Goal: Task Accomplishment & Management: Complete application form

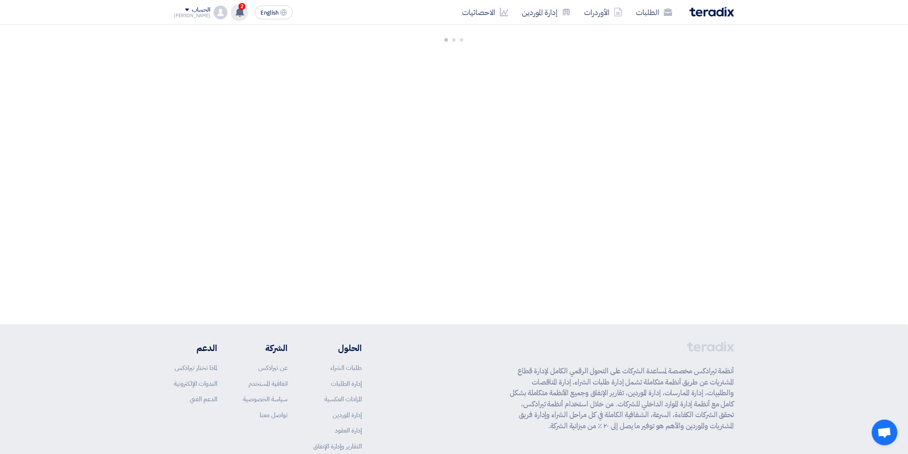
click at [235, 8] on icon at bounding box center [239, 11] width 9 height 9
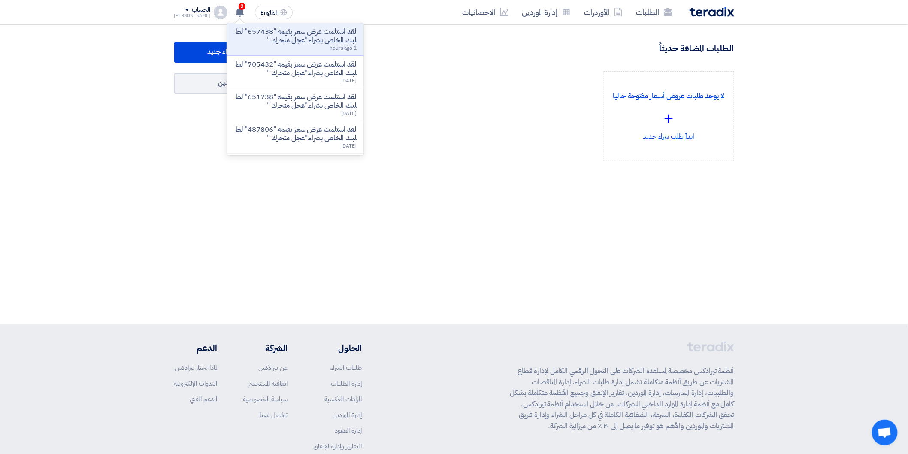
click at [144, 181] on section "498 طلبات متبقية 2 مزادات متبقية ابدأ طلب شراء جديد" at bounding box center [454, 122] width 908 height 195
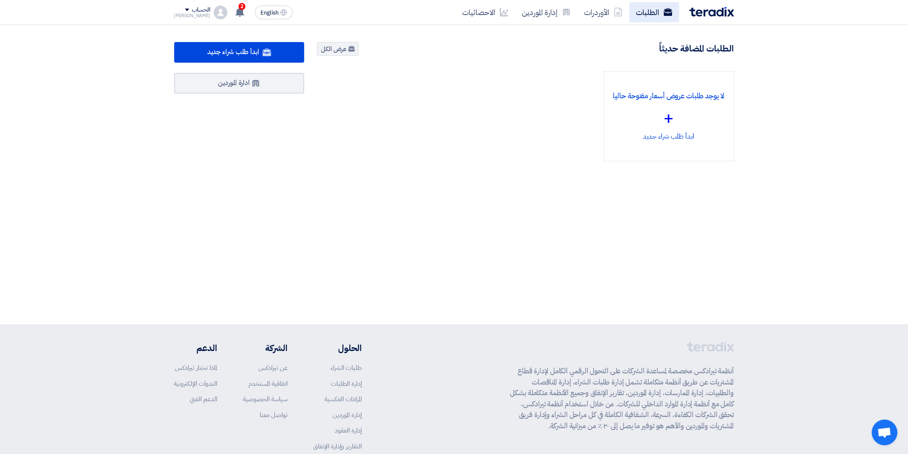
click at [664, 5] on link "الطلبات" at bounding box center [654, 12] width 50 height 20
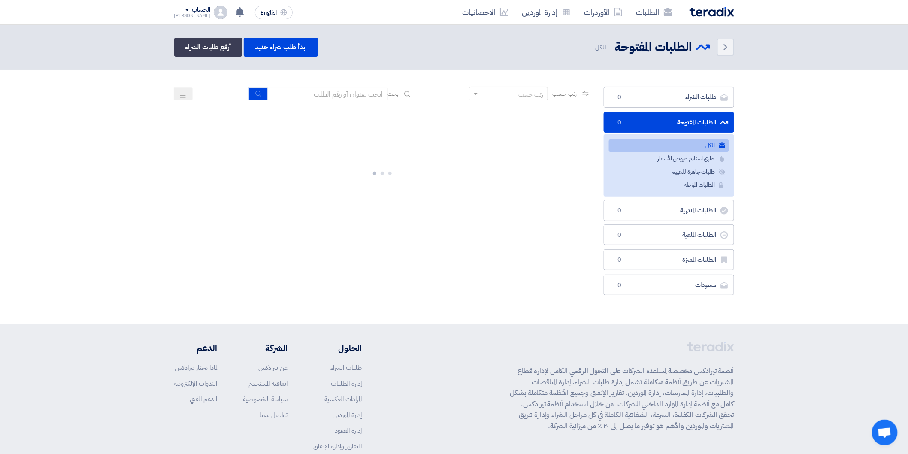
click at [659, 151] on link "الكل الكل" at bounding box center [669, 145] width 120 height 12
click at [694, 125] on link "الطلبات المفتوحة الطلبات المفتوحة 34" at bounding box center [669, 122] width 130 height 21
click at [697, 141] on link "الكل الكل 34" at bounding box center [669, 145] width 120 height 12
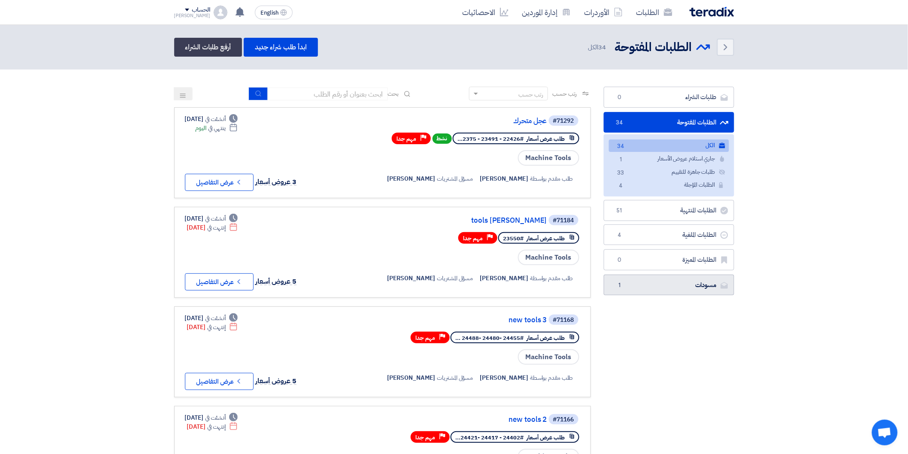
click at [709, 287] on link "مسودات [GEOGRAPHIC_DATA] 1" at bounding box center [669, 285] width 130 height 21
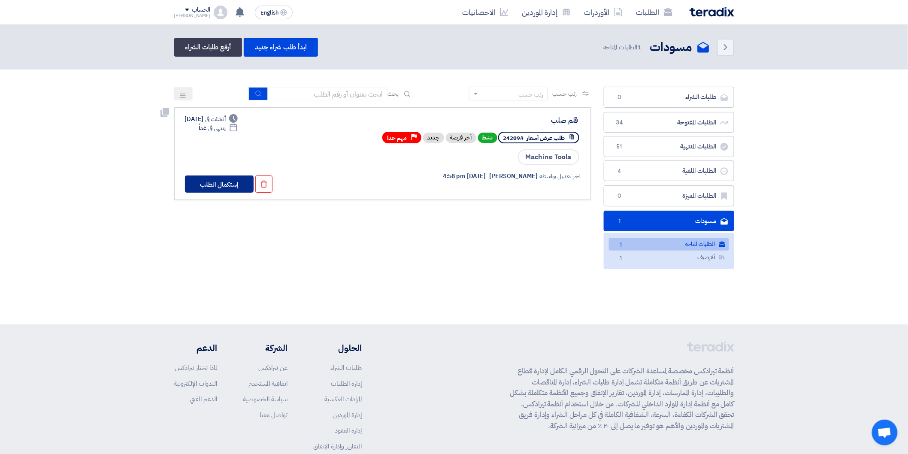
click at [204, 182] on button "إستكمال الطلب" at bounding box center [219, 184] width 69 height 17
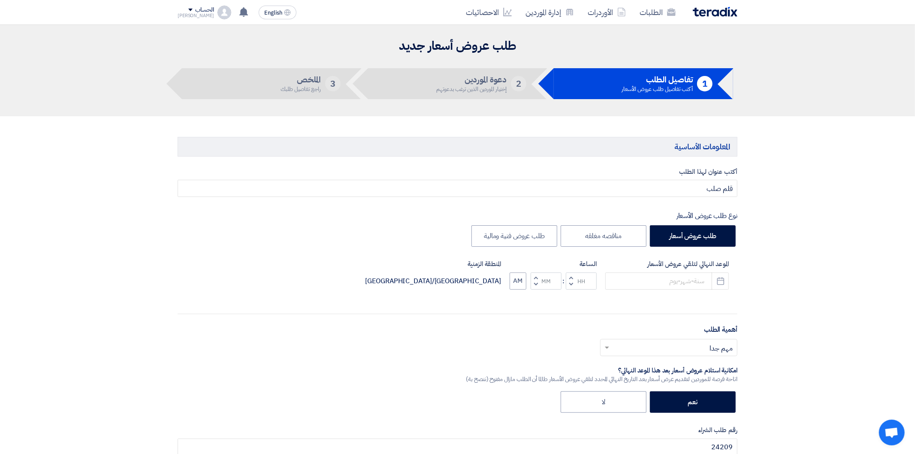
type input "[DATE]"
type input "12"
type input "00"
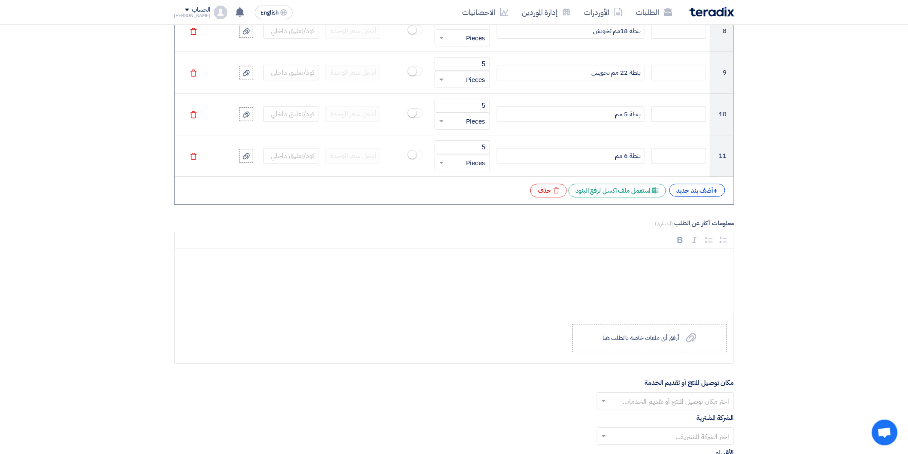
scroll to position [1049, 0]
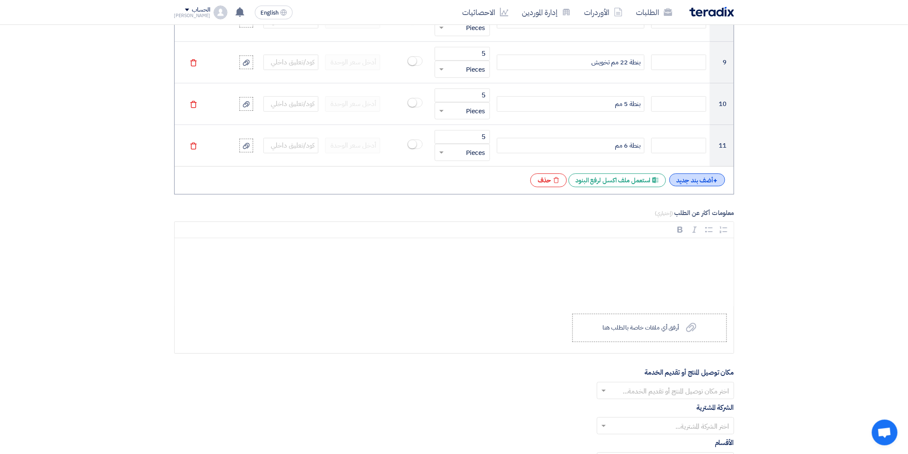
click at [683, 181] on div "+ أضف بند جديد" at bounding box center [697, 179] width 56 height 13
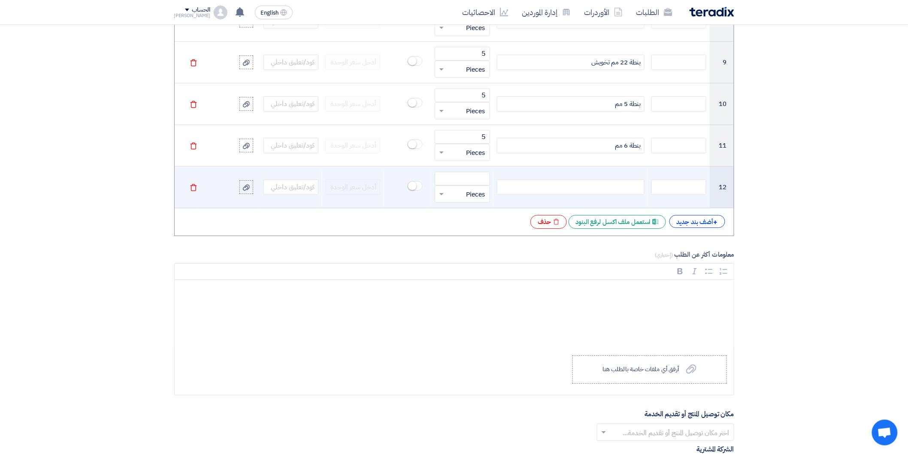
click at [599, 189] on div at bounding box center [571, 186] width 148 height 15
paste div
click at [460, 184] on input "number" at bounding box center [462, 179] width 55 height 14
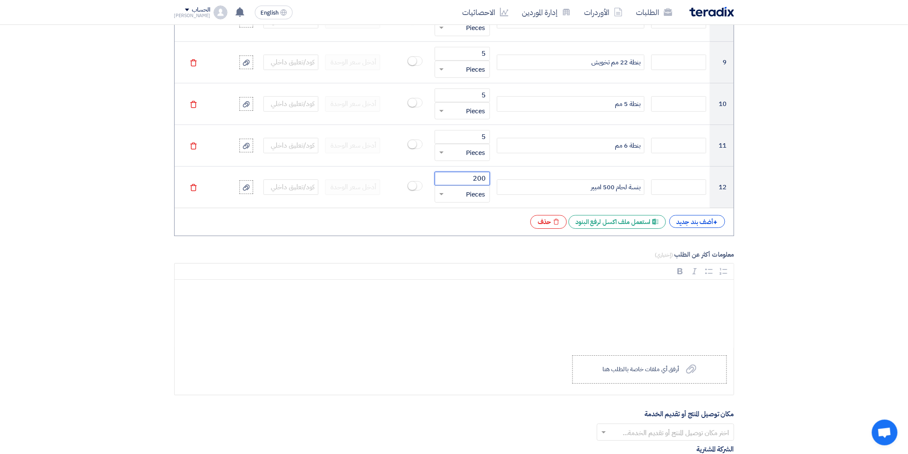
type input "200"
click at [691, 224] on div "+ أضف بند جديد" at bounding box center [697, 221] width 56 height 13
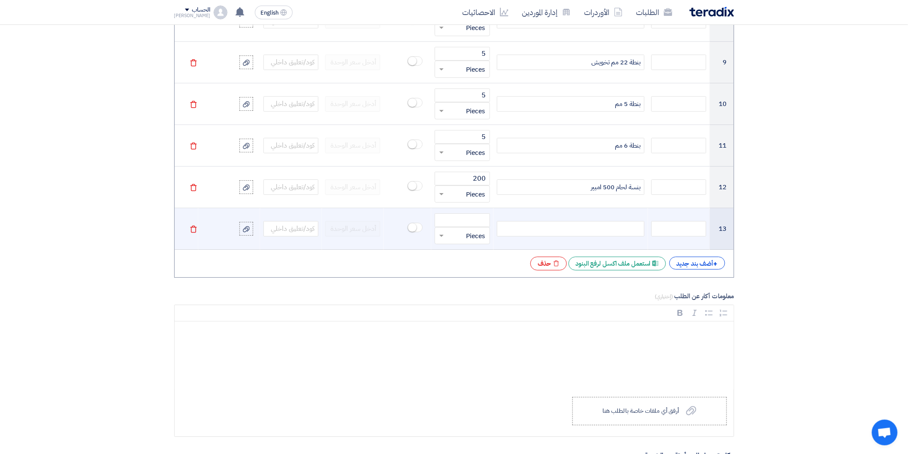
click at [575, 229] on div at bounding box center [571, 228] width 148 height 15
paste div
click at [452, 221] on input "number" at bounding box center [462, 220] width 55 height 14
paste input "1000"
drag, startPoint x: 460, startPoint y: 219, endPoint x: 494, endPoint y: 224, distance: 34.6
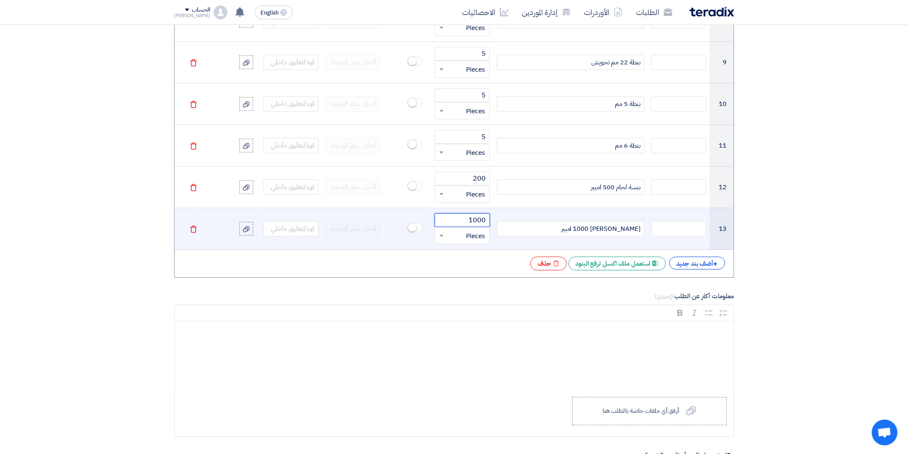
click at [494, 224] on tr "13 بنسة شربون 1000 امبير 1000 قطعة × Pieces [GEOGRAPHIC_DATA]" at bounding box center [454, 229] width 559 height 42
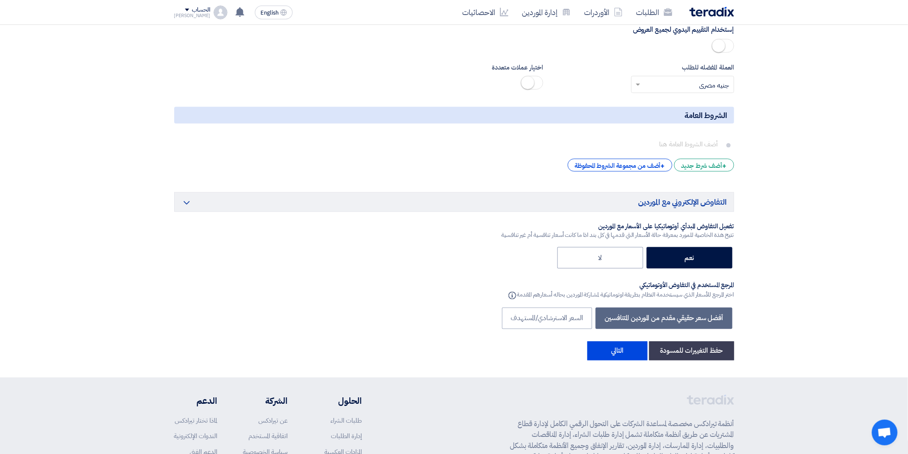
scroll to position [1764, 0]
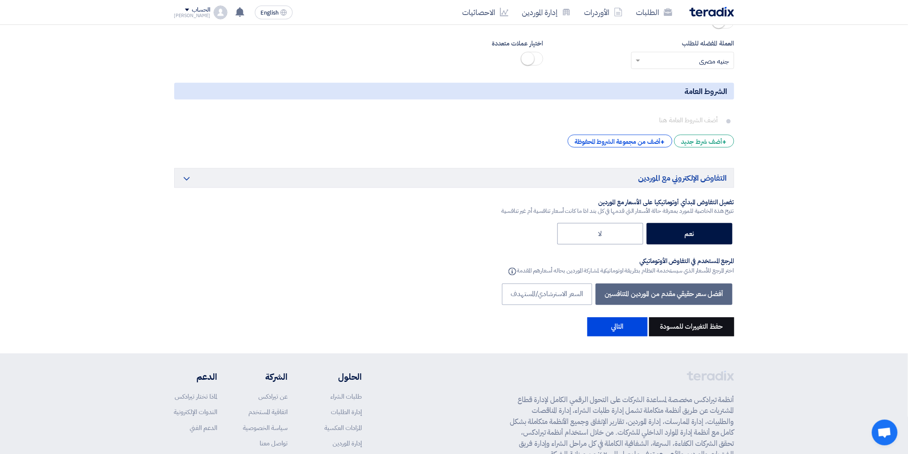
type input "4"
click at [689, 331] on button "حفظ التغييرات للمسودة" at bounding box center [691, 327] width 85 height 19
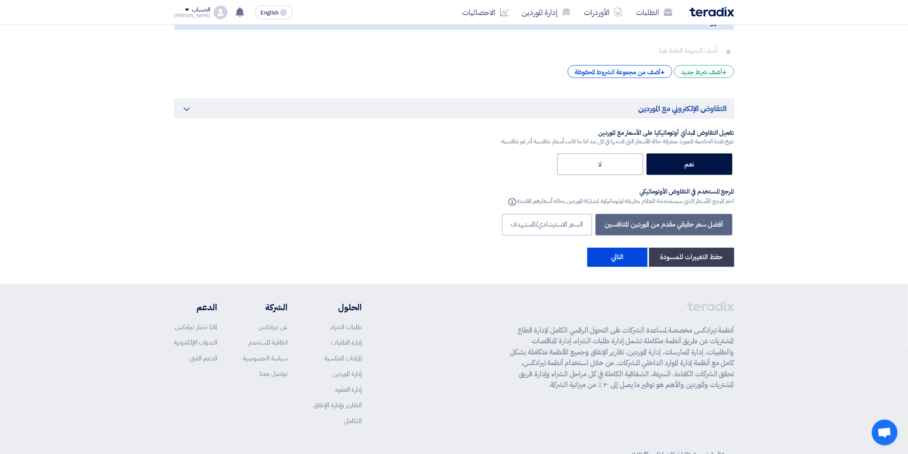
scroll to position [1862, 0]
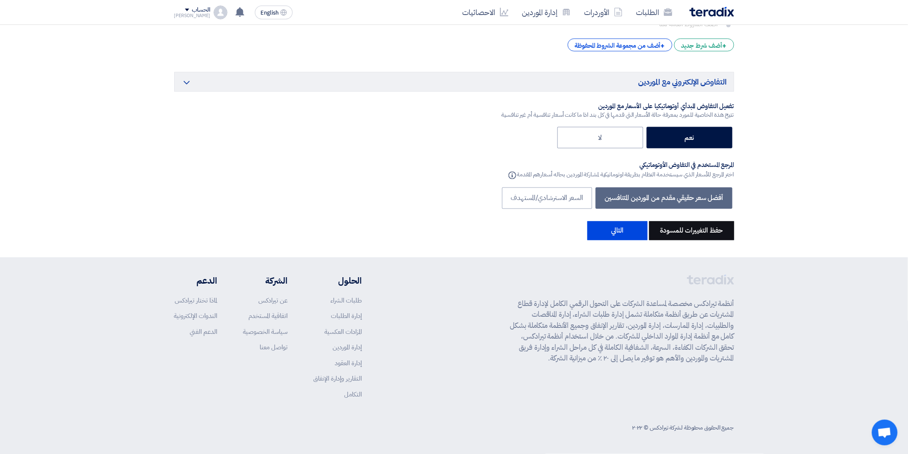
click at [690, 231] on button "حفظ التغييرات للمسودة" at bounding box center [691, 230] width 85 height 19
